Goal: Navigation & Orientation: Go to known website

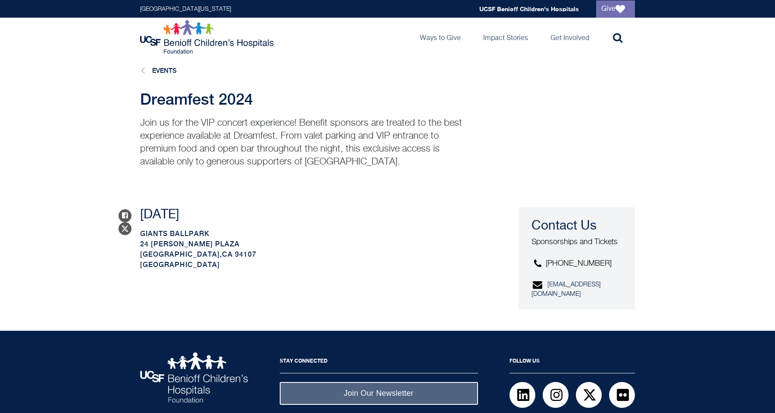
click at [200, 355] on img at bounding box center [194, 377] width 108 height 50
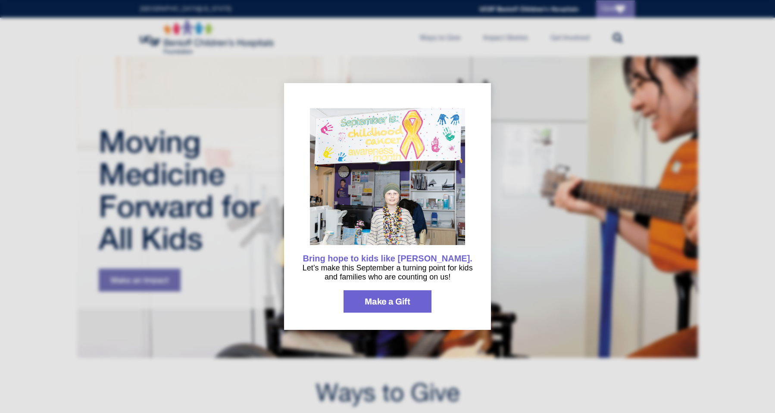
click at [467, 131] on span "information" at bounding box center [387, 179] width 172 height 159
click at [397, 299] on span "Make a Gift" at bounding box center [387, 301] width 46 height 9
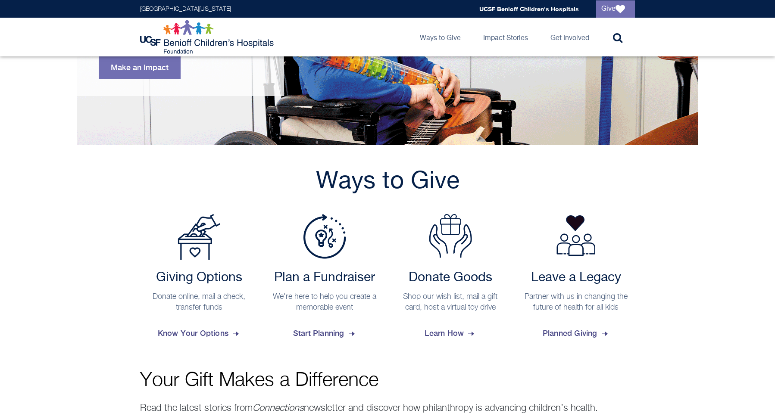
scroll to position [198, 0]
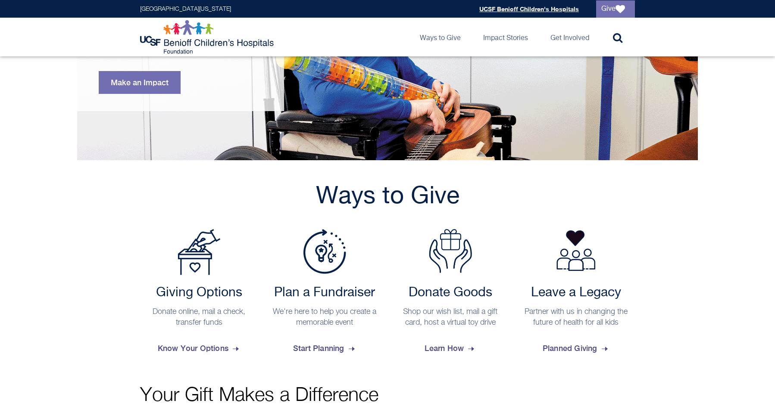
click at [569, 8] on link "UCSF Benioff Children's Hospitals" at bounding box center [529, 8] width 100 height 7
